Goal: Information Seeking & Learning: Learn about a topic

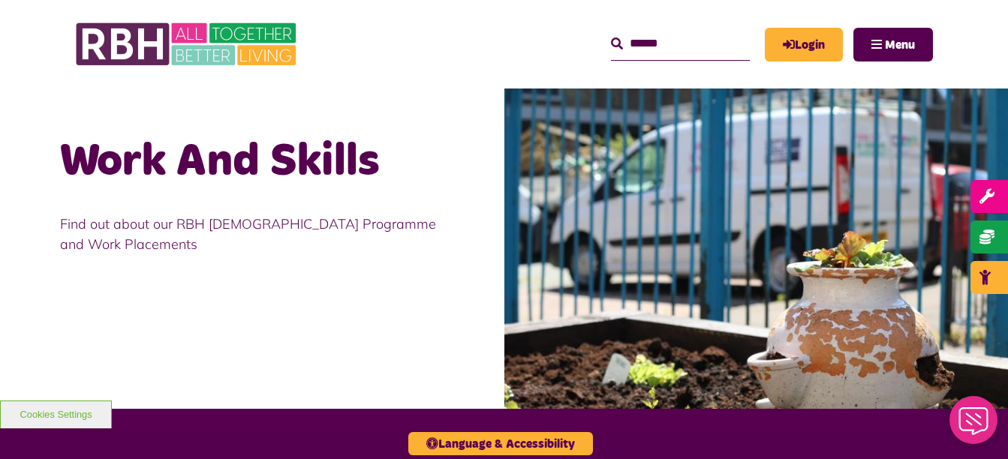
scroll to position [1376, 0]
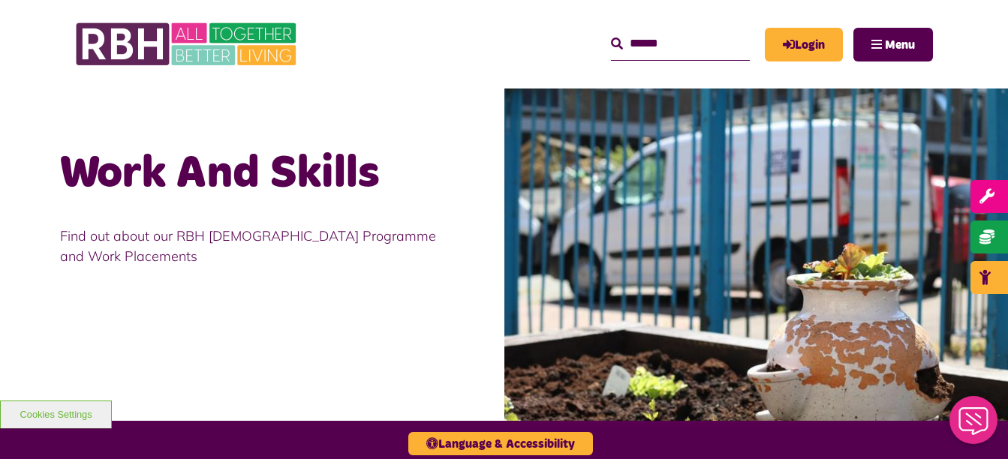
click at [116, 240] on p "Find out about our RBH [DEMOGRAPHIC_DATA] Programme and Work Placements" at bounding box center [252, 246] width 384 height 41
click at [438, 262] on div "Find out about our RBH [DEMOGRAPHIC_DATA] Programme and Work Placements" at bounding box center [252, 246] width 384 height 86
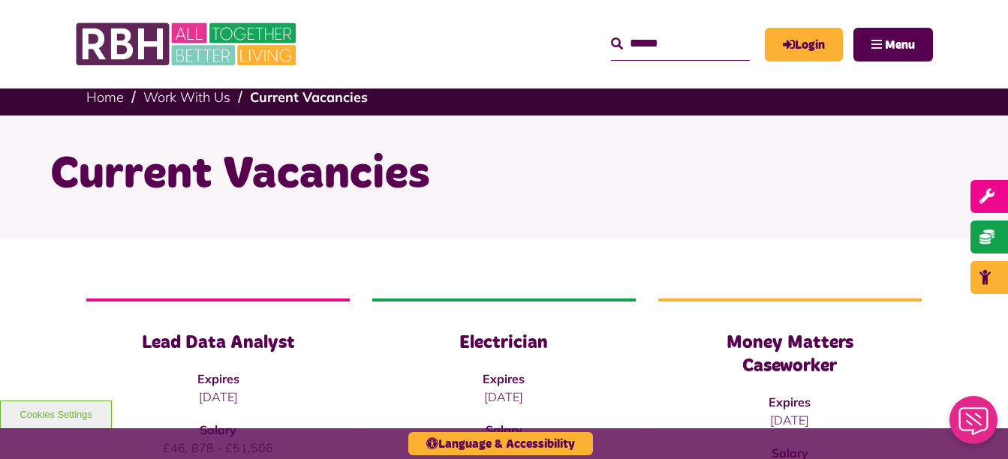
scroll to position [0, 0]
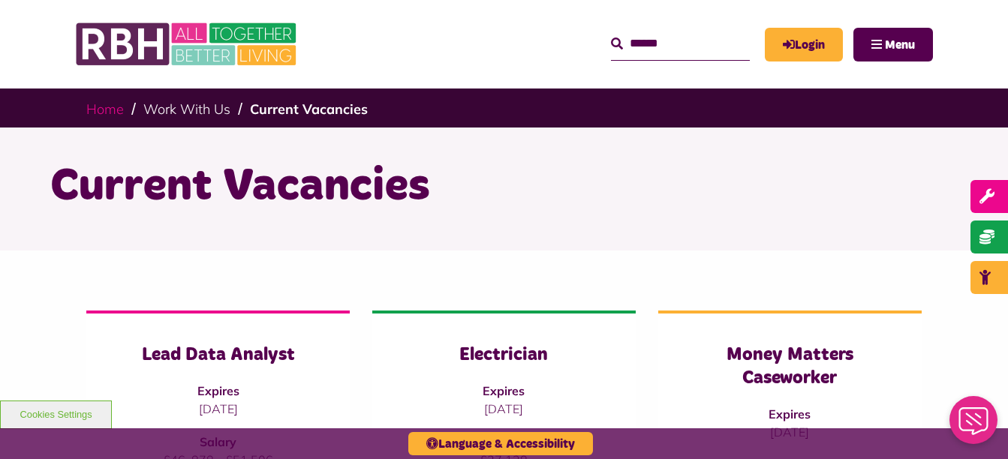
click at [98, 107] on link "Home" at bounding box center [105, 109] width 38 height 17
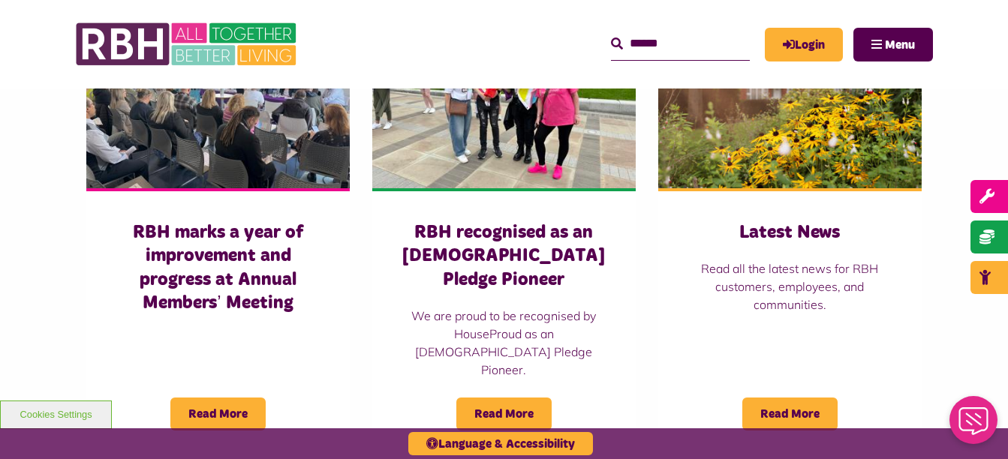
scroll to position [1121, 0]
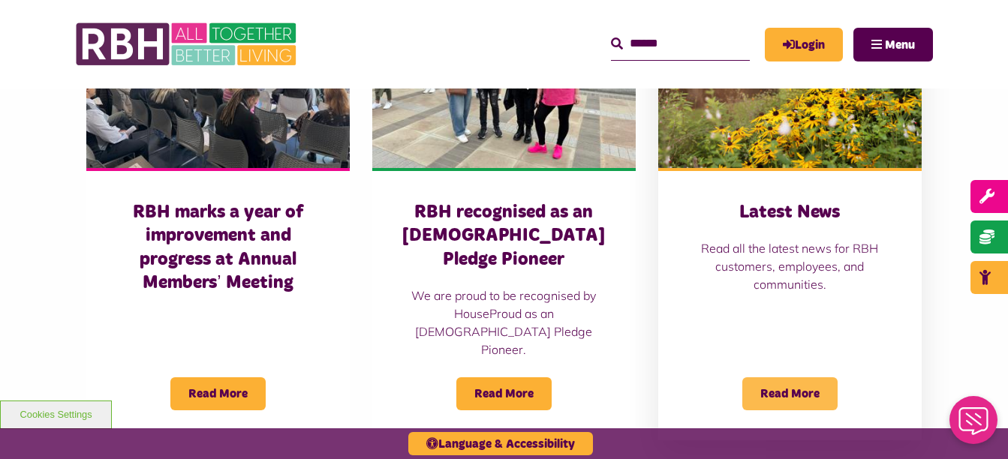
click at [815, 378] on span "Read More" at bounding box center [789, 394] width 95 height 33
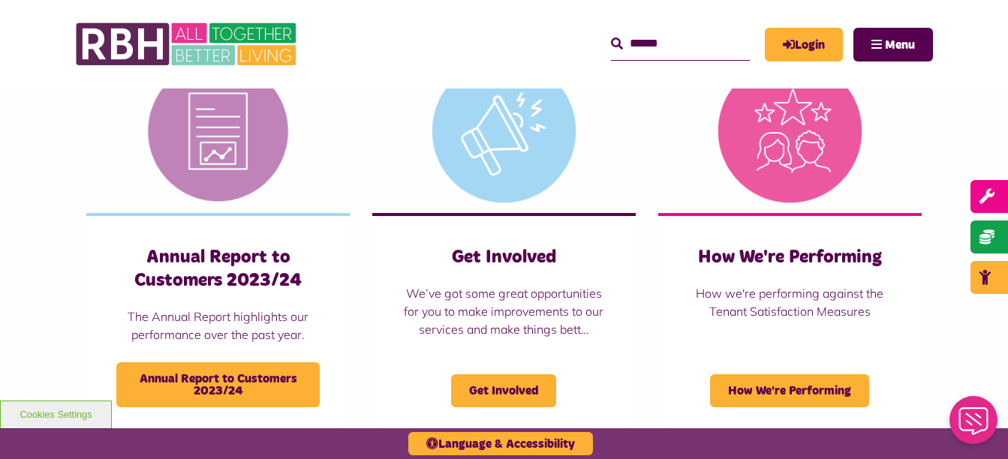
scroll to position [474, 0]
